Goal: Check status: Check status

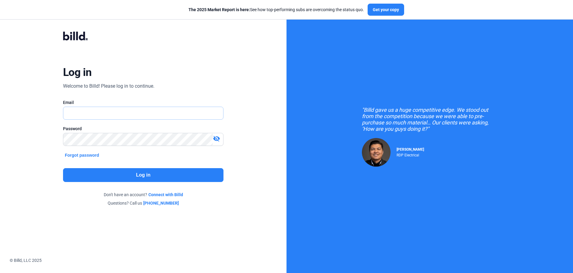
type input "[PERSON_NAME][EMAIL_ADDRESS][DOMAIN_NAME]"
click at [111, 175] on button "Log in" at bounding box center [143, 175] width 161 height 14
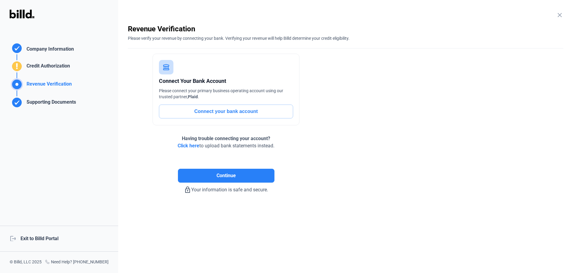
click at [45, 236] on div "logout Exit to Billd Portal" at bounding box center [59, 239] width 118 height 26
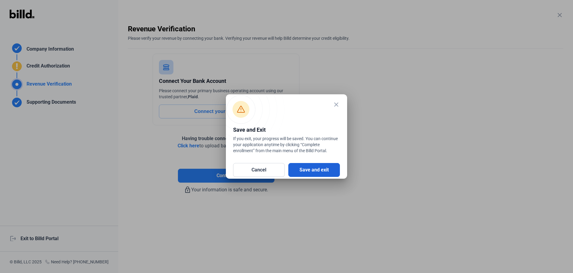
click at [313, 173] on button "Save and exit" at bounding box center [315, 170] width 52 height 14
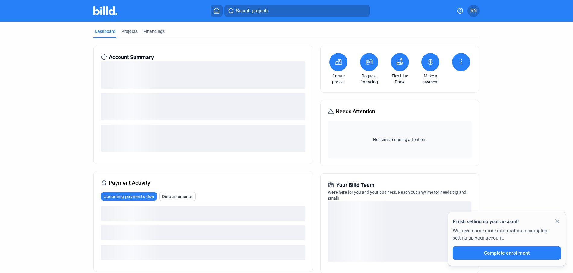
click at [432, 62] on icon at bounding box center [431, 62] width 8 height 7
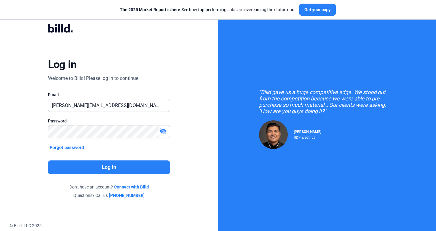
click at [120, 167] on button "Log in" at bounding box center [109, 168] width 122 height 14
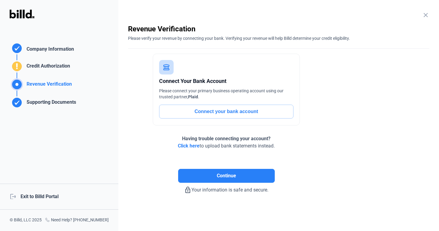
click at [41, 200] on div "logout Exit to Billd Portal" at bounding box center [59, 197] width 118 height 26
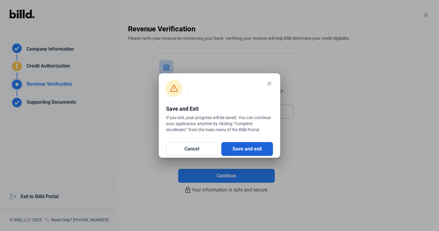
click at [242, 151] on button "Save and exit" at bounding box center [247, 149] width 52 height 14
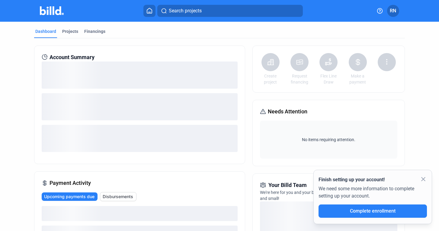
click at [396, 8] on button "RN" at bounding box center [393, 11] width 12 height 12
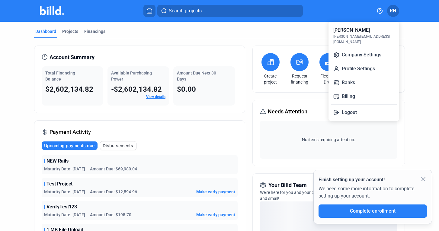
click at [282, 40] on div at bounding box center [219, 115] width 439 height 231
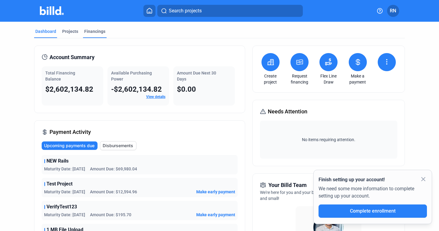
click at [93, 30] on div "Financings" at bounding box center [94, 31] width 21 height 6
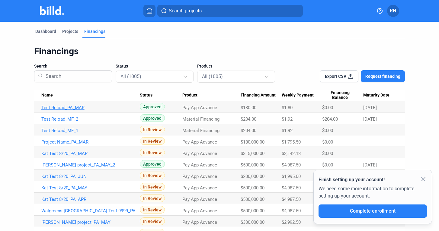
click at [87, 109] on link "Test Reload_PA_MAR" at bounding box center [90, 107] width 98 height 5
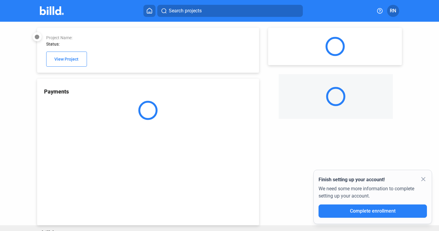
click at [425, 178] on mat-icon "close" at bounding box center [422, 179] width 7 height 7
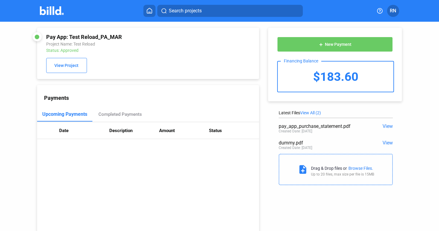
click at [312, 53] on div "add New Payment Financing Balance $183.60" at bounding box center [335, 65] width 116 height 56
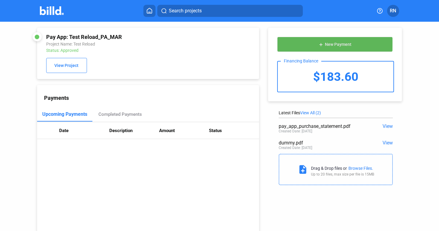
click at [312, 43] on button "add New Payment" at bounding box center [335, 44] width 116 height 15
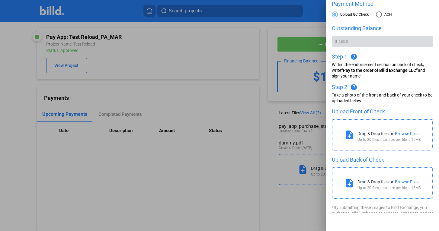
scroll to position [21, 0]
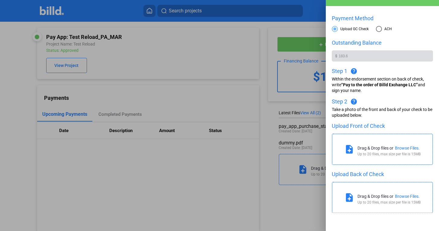
click at [378, 30] on span at bounding box center [379, 29] width 6 height 6
click at [378, 30] on input "ACH" at bounding box center [379, 29] width 6 height 6
radio input "true"
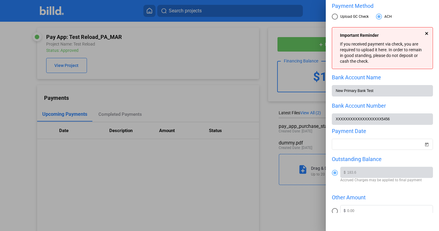
scroll to position [0, 0]
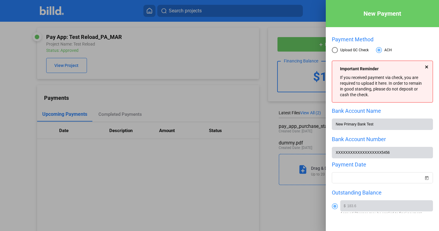
click at [337, 53] on label "Upload GC Check" at bounding box center [350, 51] width 37 height 8
click at [337, 53] on input "Upload GC Check" at bounding box center [335, 50] width 6 height 6
radio input "true"
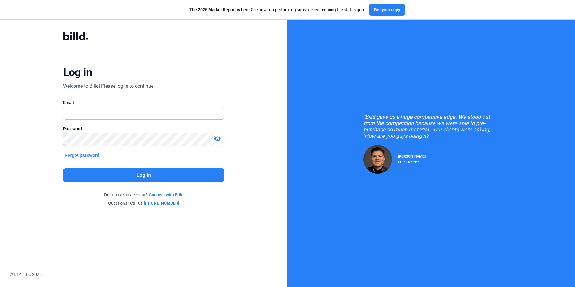
type input "[PERSON_NAME][EMAIL_ADDRESS][DOMAIN_NAME]"
click at [182, 172] on button "Log in" at bounding box center [143, 175] width 161 height 14
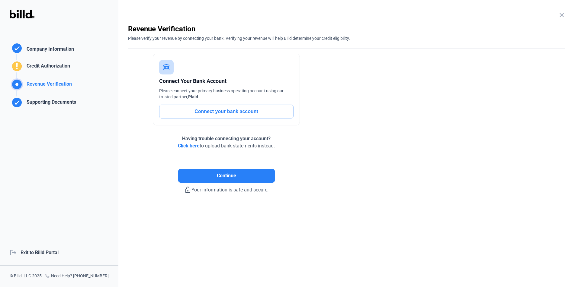
click at [54, 251] on div "logout Exit to Billd Portal" at bounding box center [59, 253] width 118 height 26
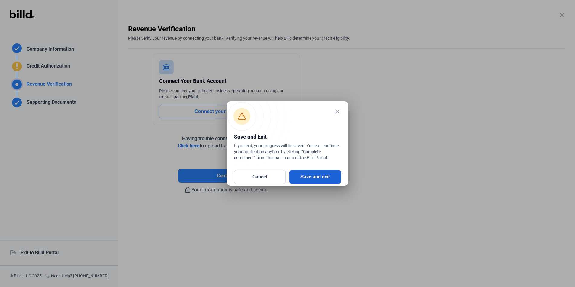
click at [300, 177] on button "Save and exit" at bounding box center [315, 177] width 52 height 14
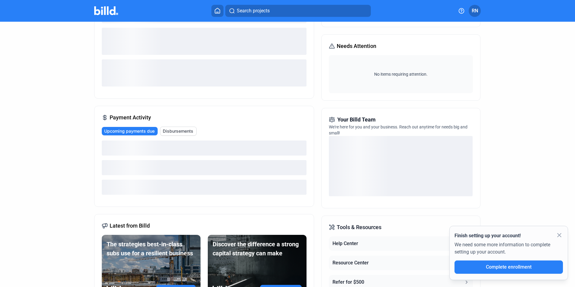
scroll to position [74, 0]
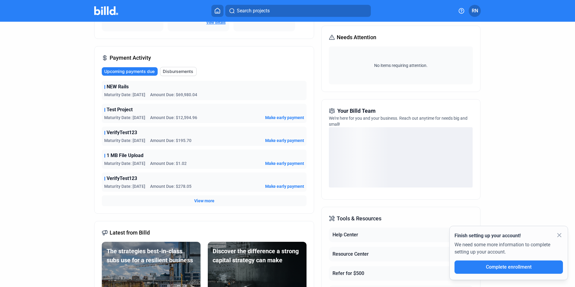
click at [183, 72] on span "Disbursements" at bounding box center [178, 72] width 30 height 6
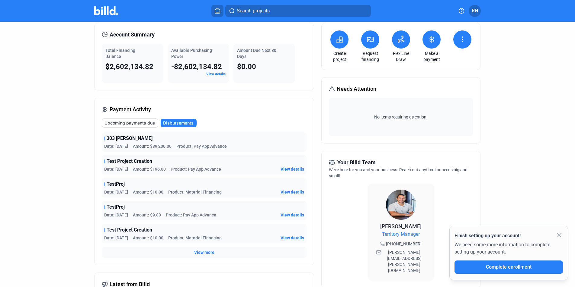
scroll to position [0, 0]
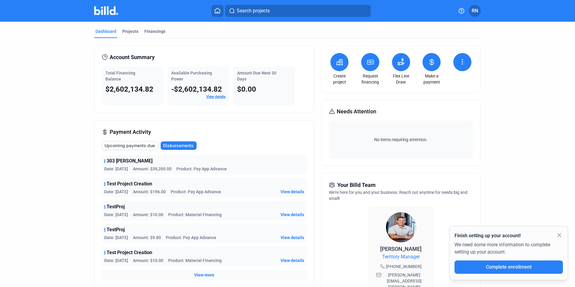
click at [471, 11] on span "RN" at bounding box center [474, 10] width 6 height 7
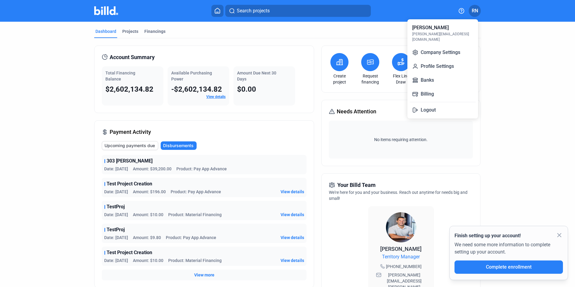
click at [388, 45] on div at bounding box center [287, 143] width 575 height 287
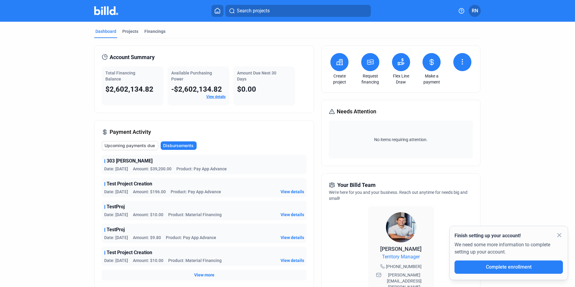
click at [432, 66] on button at bounding box center [431, 62] width 18 height 18
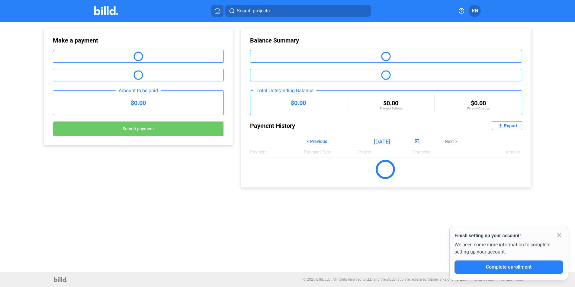
click at [560, 235] on mat-icon "close" at bounding box center [558, 235] width 7 height 7
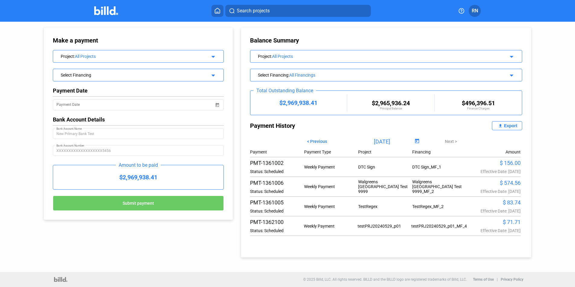
drag, startPoint x: 264, startPoint y: 172, endPoint x: 283, endPoint y: 178, distance: 19.4
click at [283, 178] on div "Payment Payment Type Project Financing Amount PMT-1361002 Status: Scheduled Wee…" at bounding box center [386, 192] width 272 height 91
click at [290, 190] on div "Status: Scheduled" at bounding box center [277, 191] width 54 height 5
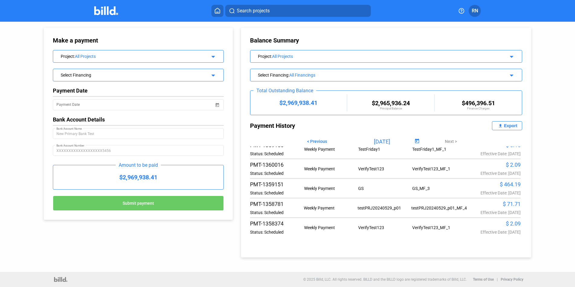
scroll to position [298, 0]
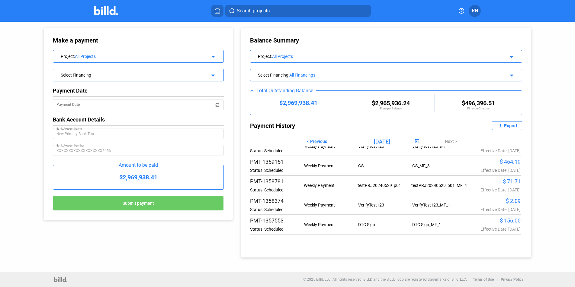
click at [216, 9] on icon at bounding box center [217, 11] width 6 height 6
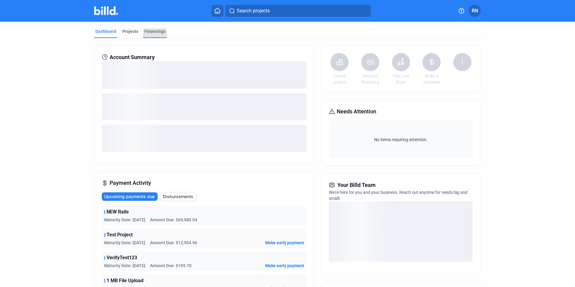
click at [150, 31] on div "Financings" at bounding box center [154, 31] width 21 height 6
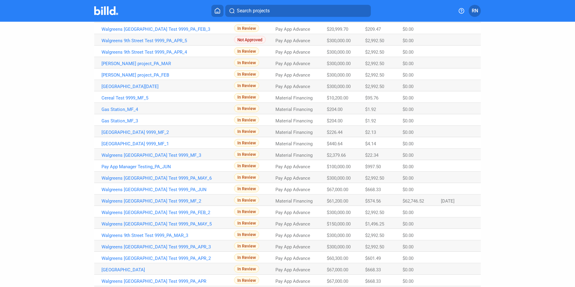
scroll to position [303, 0]
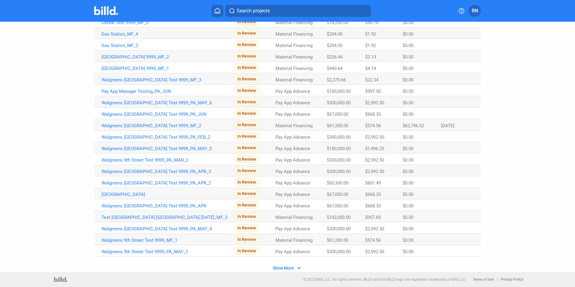
click at [283, 269] on span "Show More" at bounding box center [283, 268] width 21 height 5
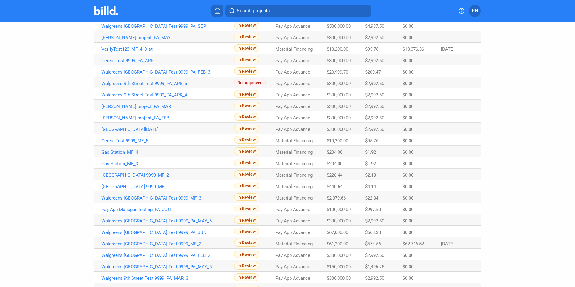
scroll to position [0, 0]
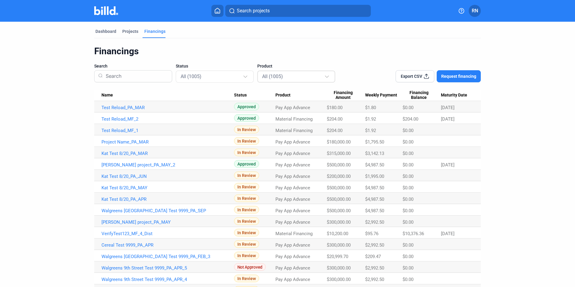
click at [270, 80] on div "All (1005)" at bounding box center [293, 76] width 62 height 8
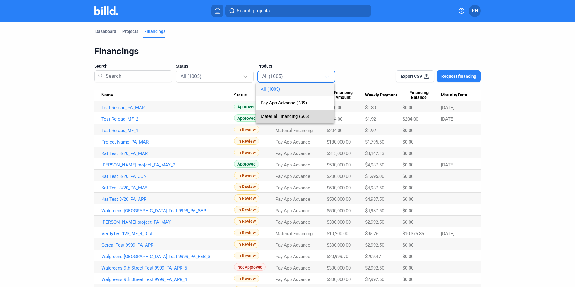
click at [279, 119] on span "Material Financing (566)" at bounding box center [294, 117] width 69 height 14
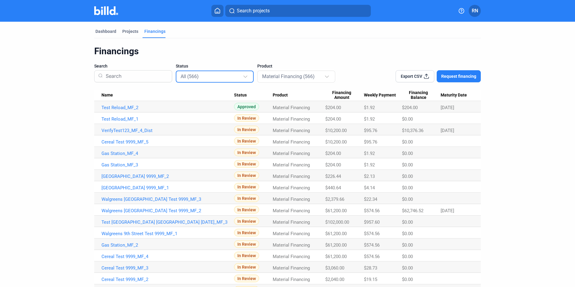
click at [226, 78] on div "All (566)" at bounding box center [211, 76] width 62 height 8
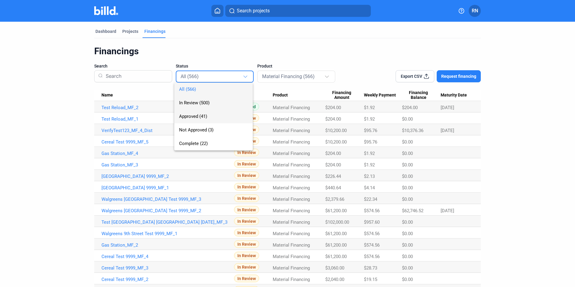
drag, startPoint x: 225, startPoint y: 101, endPoint x: 223, endPoint y: 118, distance: 17.5
click at [223, 118] on div "All (566) In Review (500) Approved (41) Not Approved (3) Complete (22)" at bounding box center [213, 117] width 78 height 68
click at [223, 118] on span "Approved (41)" at bounding box center [213, 117] width 69 height 14
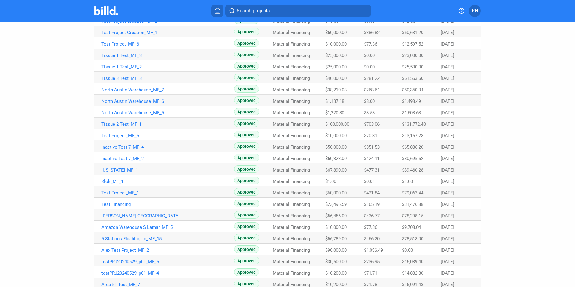
scroll to position [269, 0]
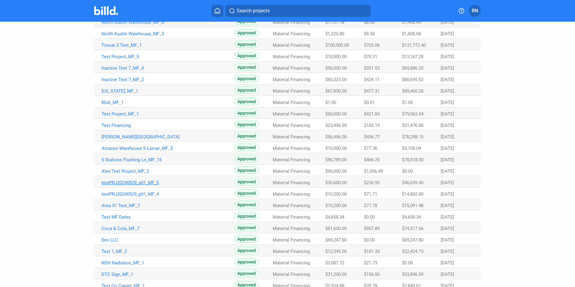
click at [137, 185] on link "testPRJ20240529_p01_MF_5" at bounding box center [167, 182] width 132 height 5
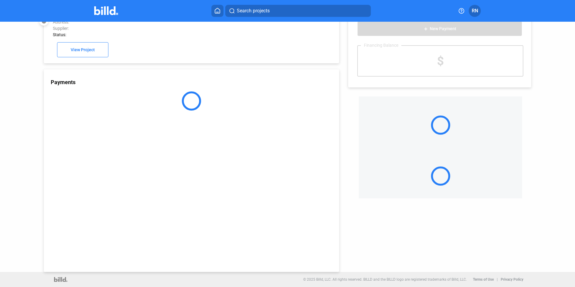
scroll to position [16, 0]
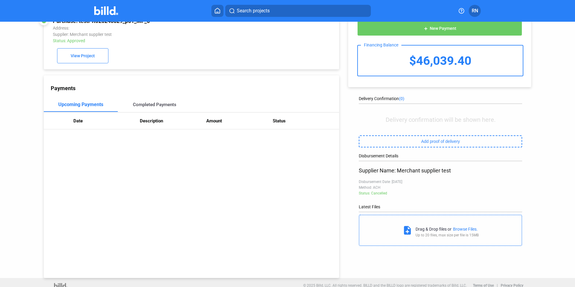
click at [139, 110] on div "Completed Payments" at bounding box center [155, 104] width 74 height 14
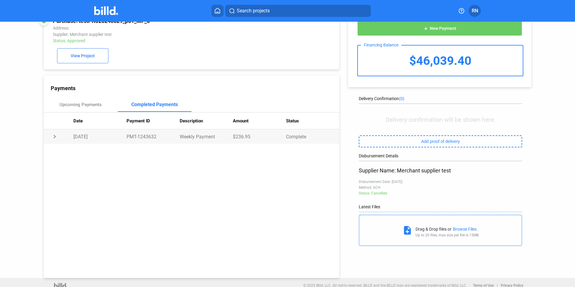
click at [306, 141] on td "Complete" at bounding box center [312, 136] width 53 height 14
drag, startPoint x: 306, startPoint y: 137, endPoint x: 282, endPoint y: 135, distance: 23.6
click at [282, 135] on tr "expand_more [DATE] PMT-1243632 Weekly Payment $236.95 Complete" at bounding box center [191, 136] width 295 height 14
click at [55, 137] on td "chevron_right" at bounding box center [59, 136] width 30 height 14
click at [100, 105] on div "Upcoming Payments" at bounding box center [80, 104] width 42 height 5
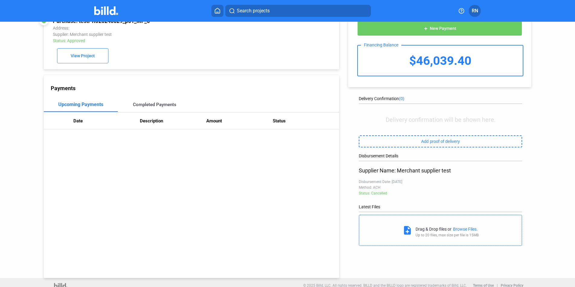
click at [153, 109] on div "Completed Payments" at bounding box center [155, 104] width 74 height 14
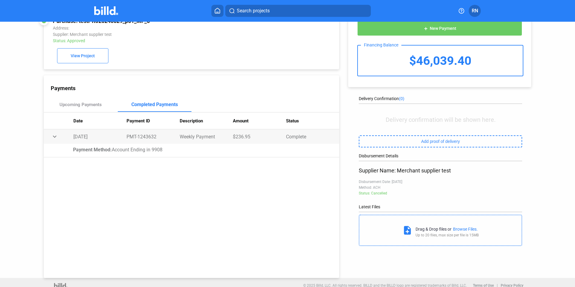
click at [56, 135] on td "expand_more" at bounding box center [59, 136] width 30 height 14
